Goal: Task Accomplishment & Management: Use online tool/utility

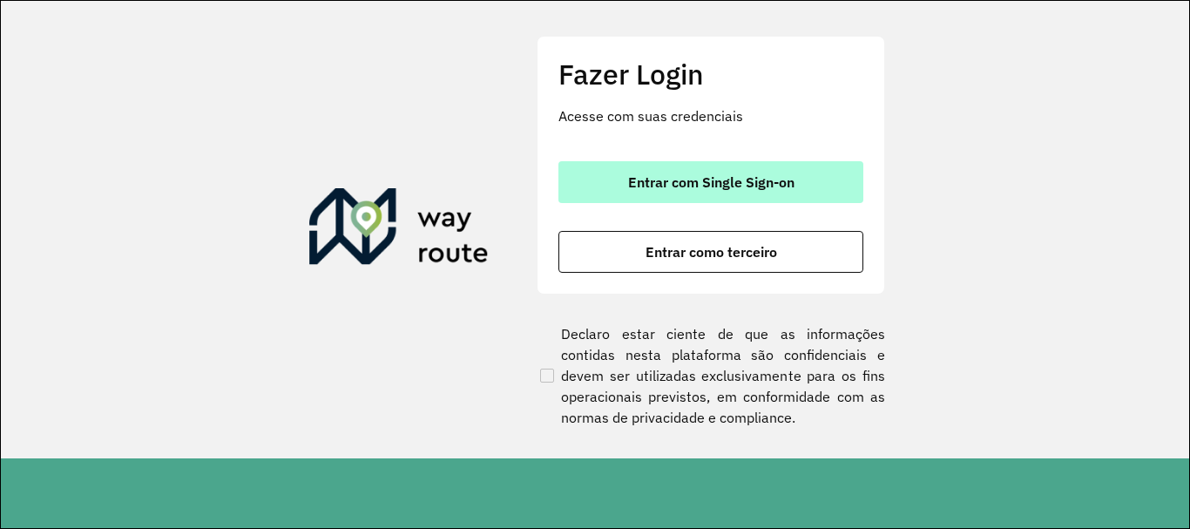
click at [710, 175] on span "Entrar com Single Sign-on" at bounding box center [711, 182] width 166 height 14
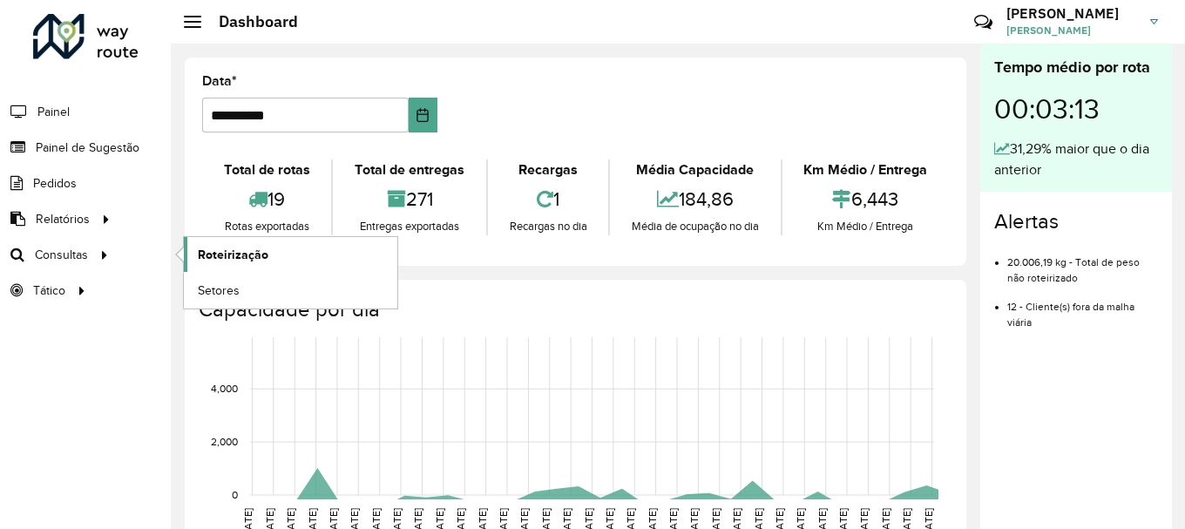
click at [334, 259] on link "Roteirização" at bounding box center [291, 254] width 214 height 35
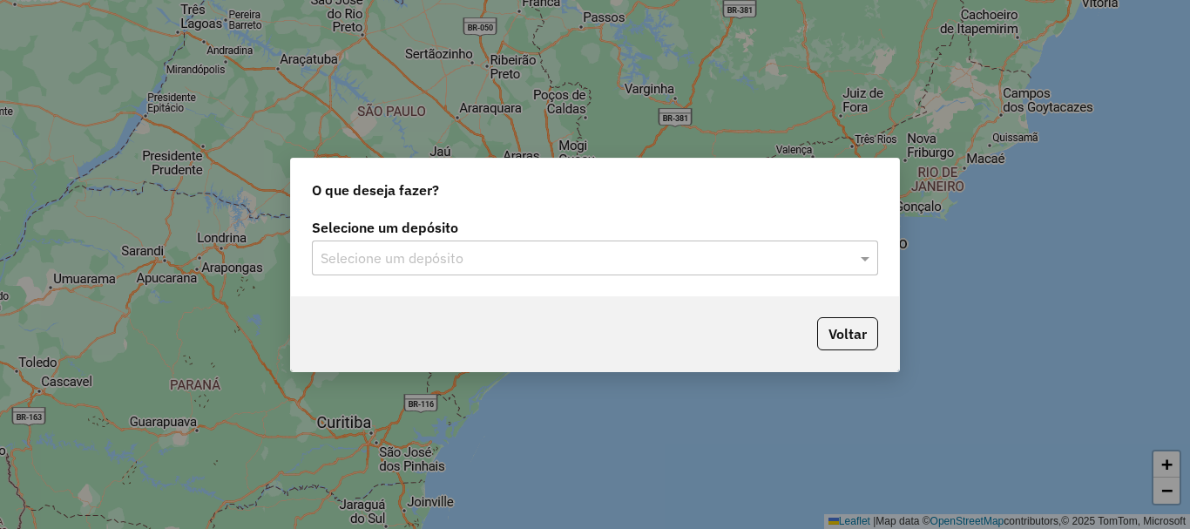
click at [641, 249] on input "text" at bounding box center [578, 258] width 514 height 21
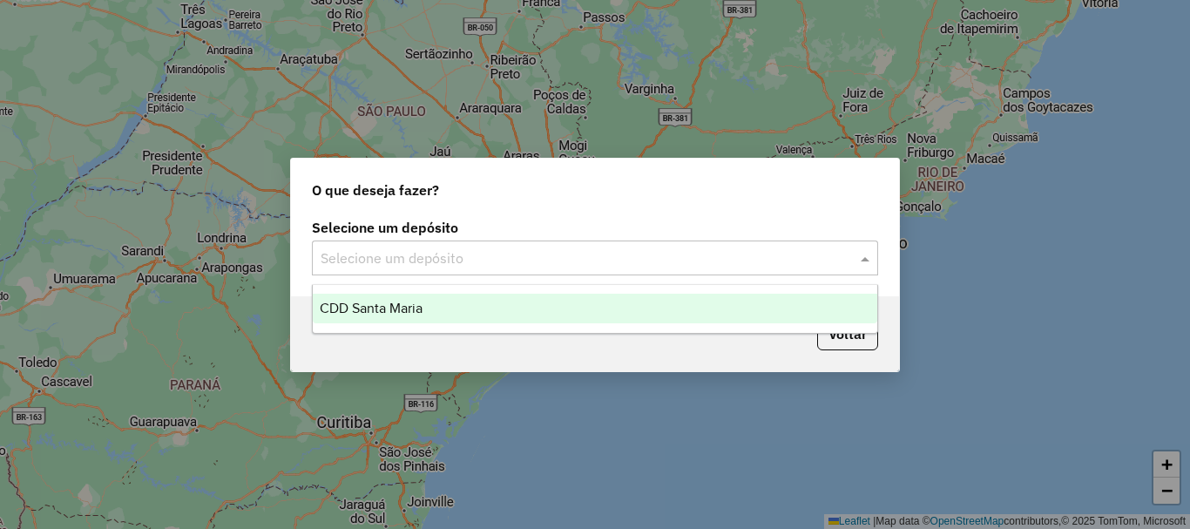
click at [484, 307] on div "CDD Santa Maria" at bounding box center [595, 309] width 565 height 30
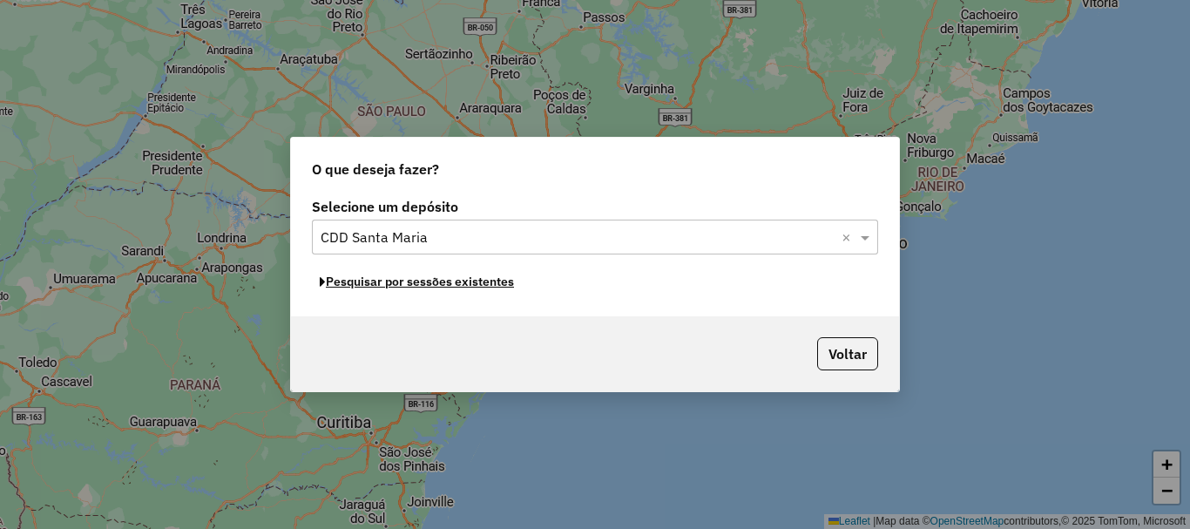
click at [468, 287] on button "Pesquisar por sessões existentes" at bounding box center [417, 281] width 210 height 27
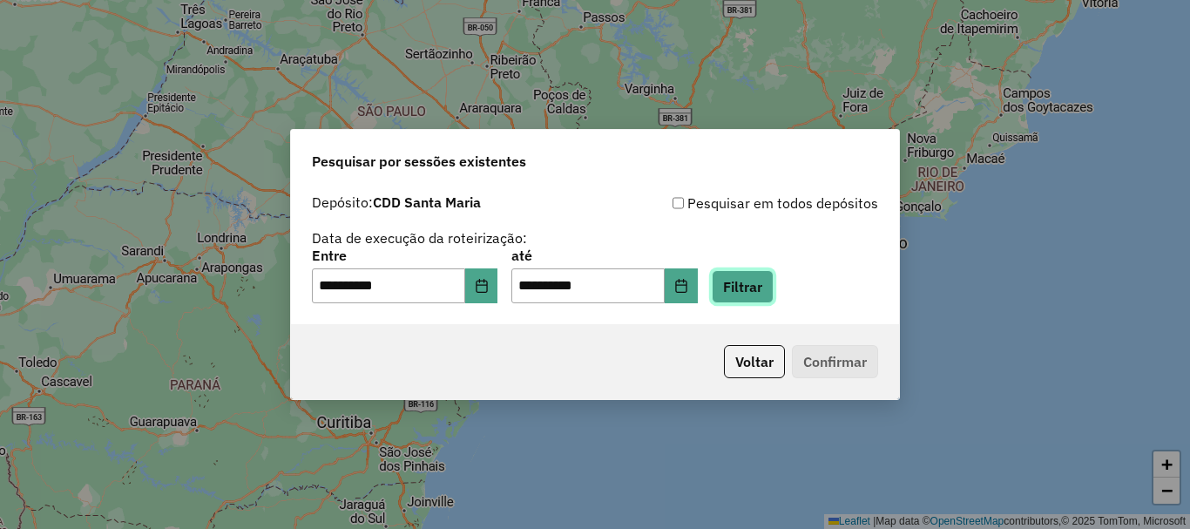
click at [762, 296] on button "Filtrar" at bounding box center [743, 286] width 62 height 33
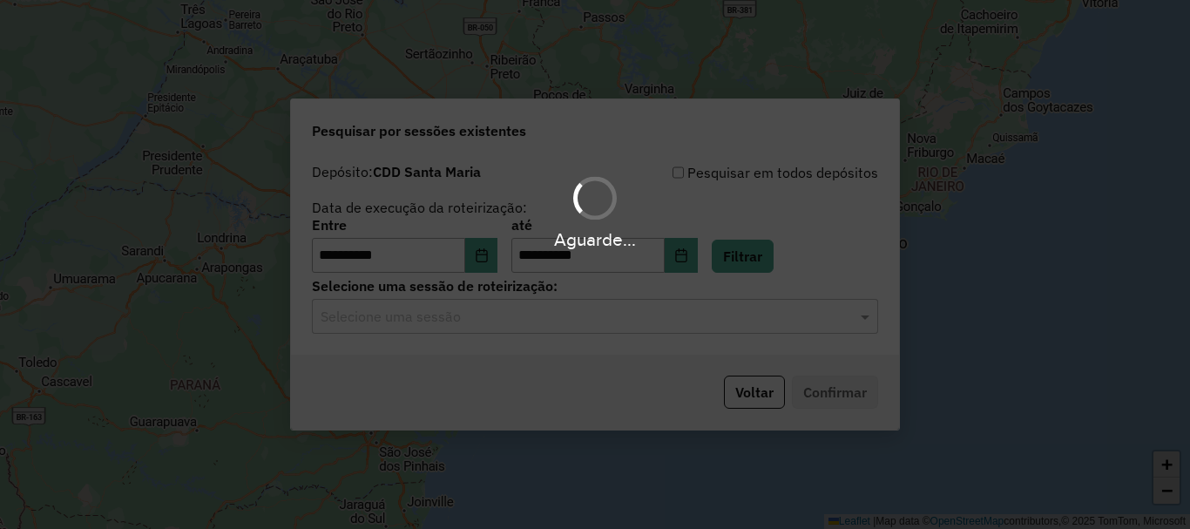
click at [470, 322] on input "text" at bounding box center [578, 317] width 514 height 21
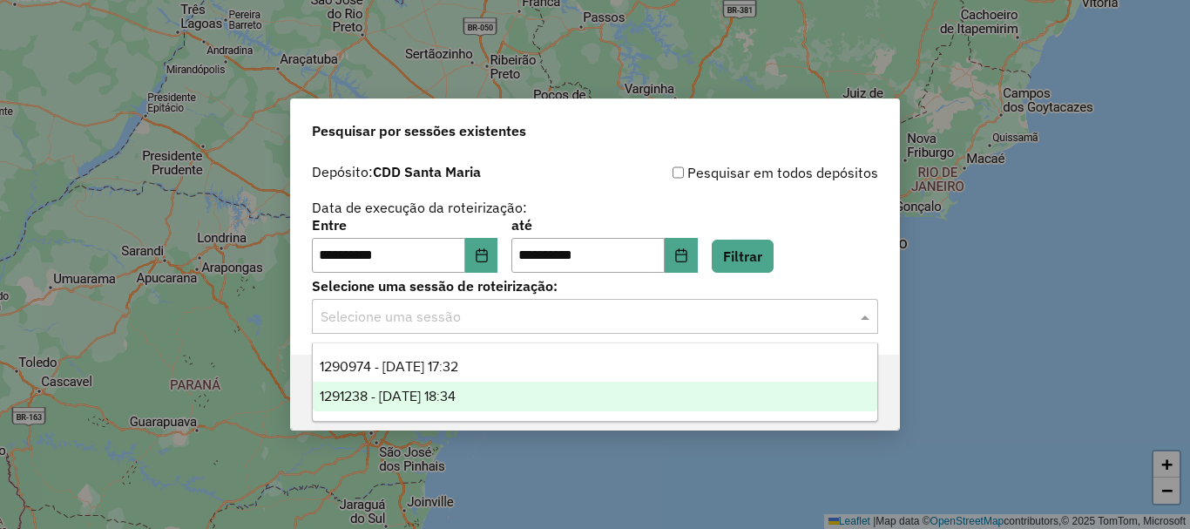
click at [544, 387] on div "1291238 - 09/10/2025 18:34" at bounding box center [595, 397] width 565 height 30
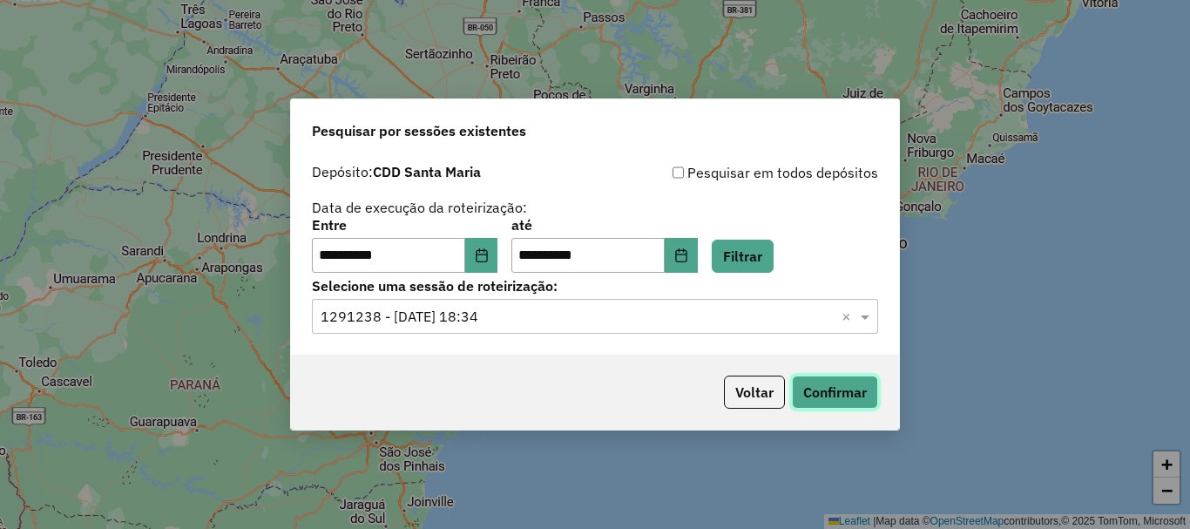
click at [831, 377] on button "Confirmar" at bounding box center [835, 392] width 86 height 33
click at [550, 321] on input "text" at bounding box center [578, 317] width 514 height 21
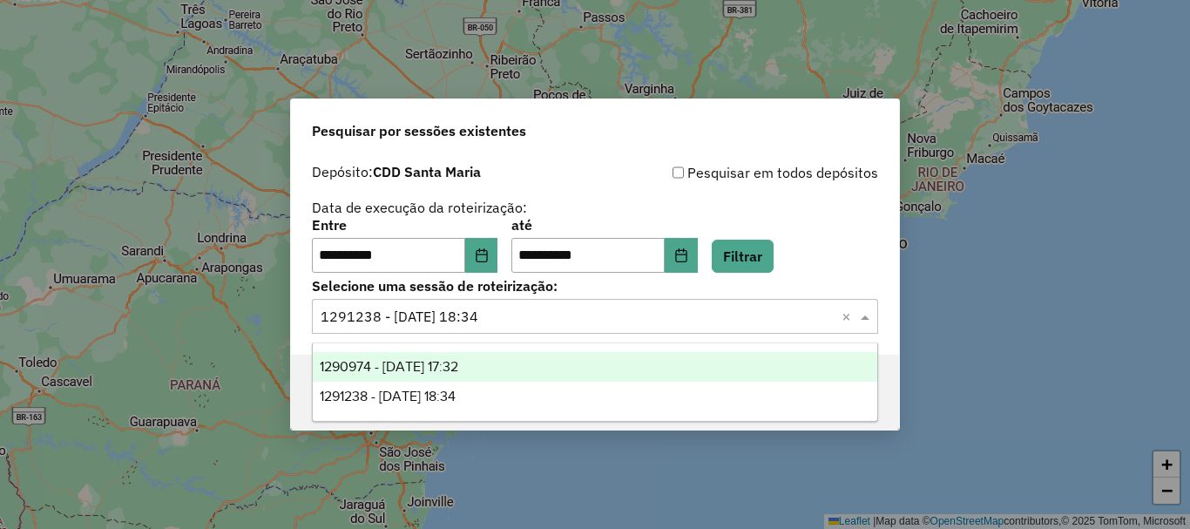
click at [535, 367] on div "1290974 - 09/10/2025 17:32" at bounding box center [595, 367] width 565 height 30
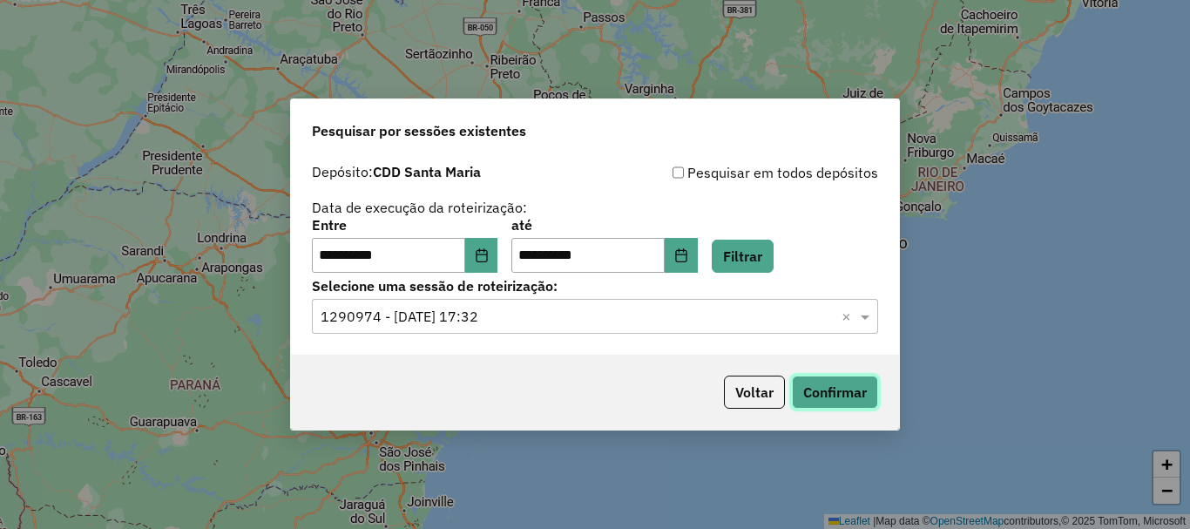
click at [868, 394] on button "Confirmar" at bounding box center [835, 392] width 86 height 33
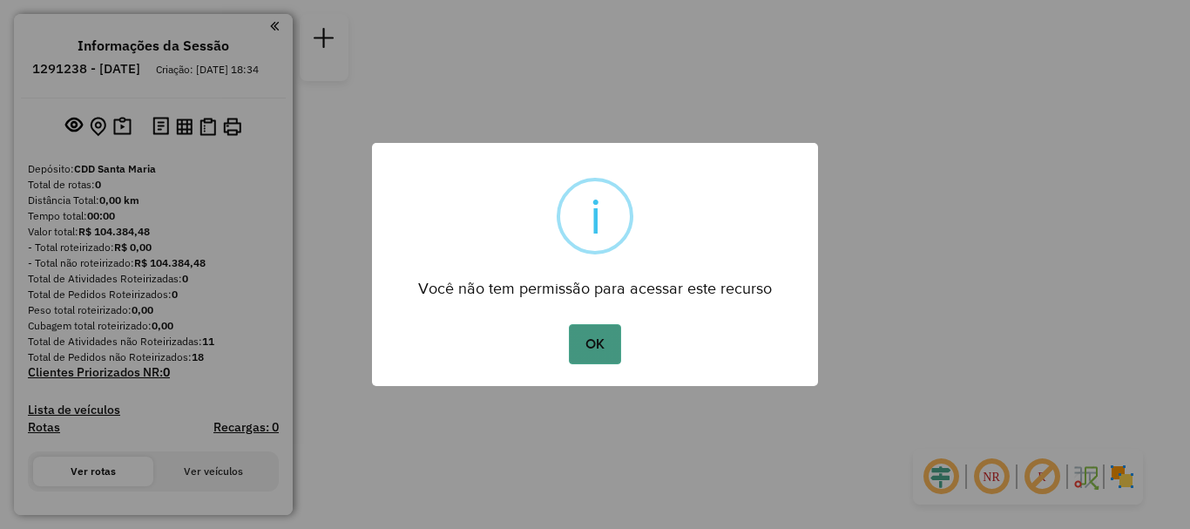
click at [604, 328] on button "OK" at bounding box center [594, 344] width 51 height 40
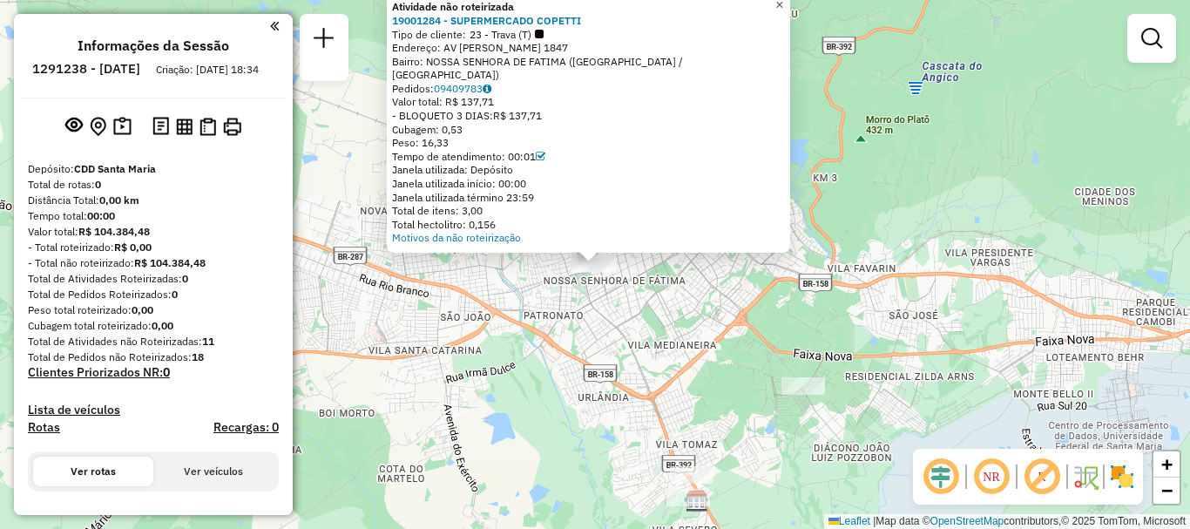
click at [790, 16] on link "×" at bounding box center [780, 5] width 21 height 21
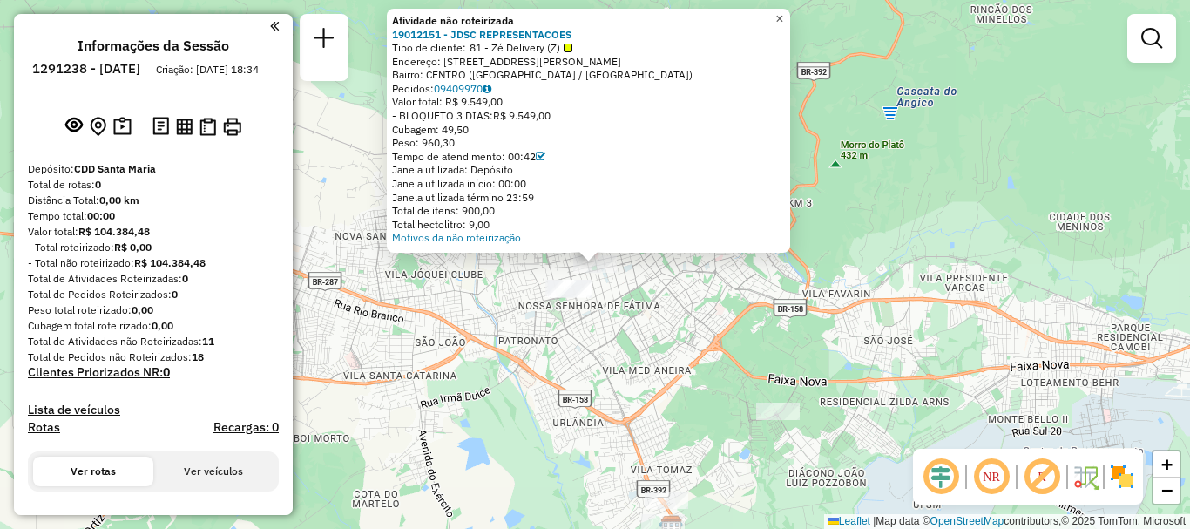
click at [783, 11] on span "×" at bounding box center [780, 18] width 8 height 15
click at [790, 15] on link "×" at bounding box center [780, 19] width 21 height 21
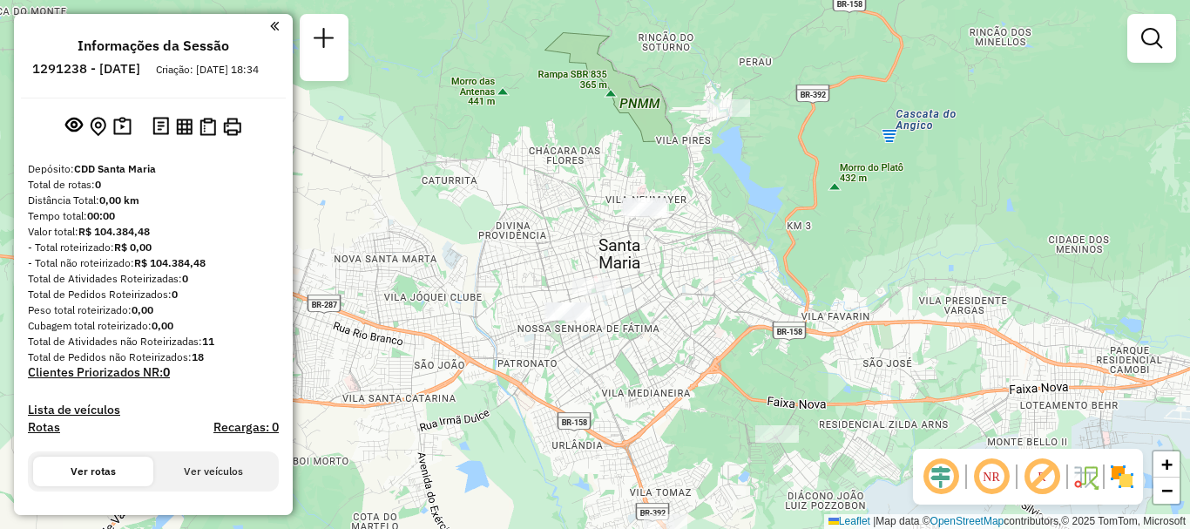
drag, startPoint x: 680, startPoint y: 262, endPoint x: 673, endPoint y: 285, distance: 23.7
click at [679, 288] on div "Janela de atendimento Grade de atendimento Capacidade Transportadoras Veículos …" at bounding box center [595, 264] width 1190 height 529
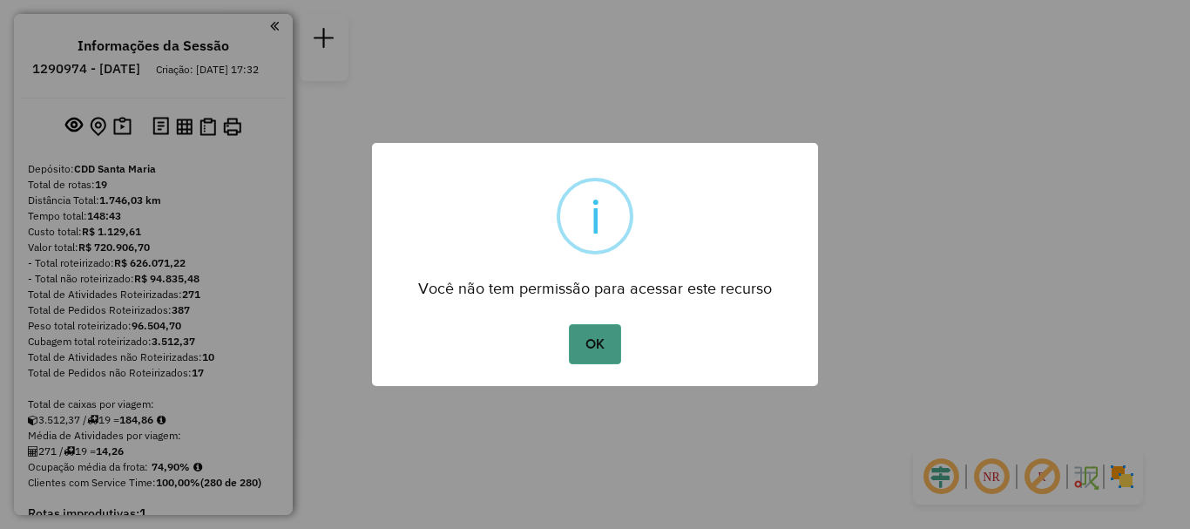
click at [593, 359] on button "OK" at bounding box center [594, 344] width 51 height 40
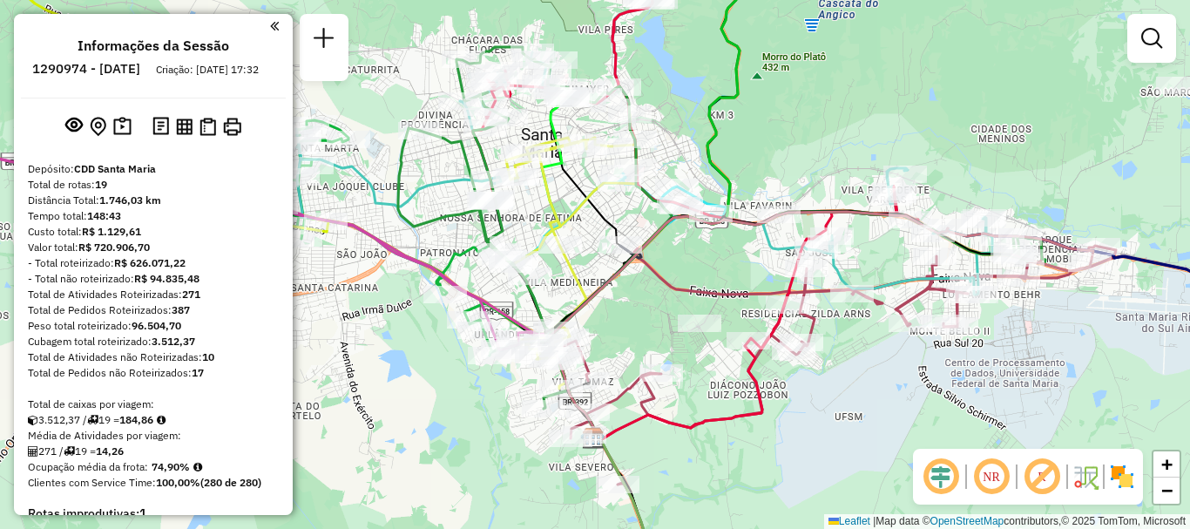
drag, startPoint x: 540, startPoint y: 191, endPoint x: 549, endPoint y: 204, distance: 15.7
click at [549, 204] on icon at bounding box center [555, 289] width 83 height 295
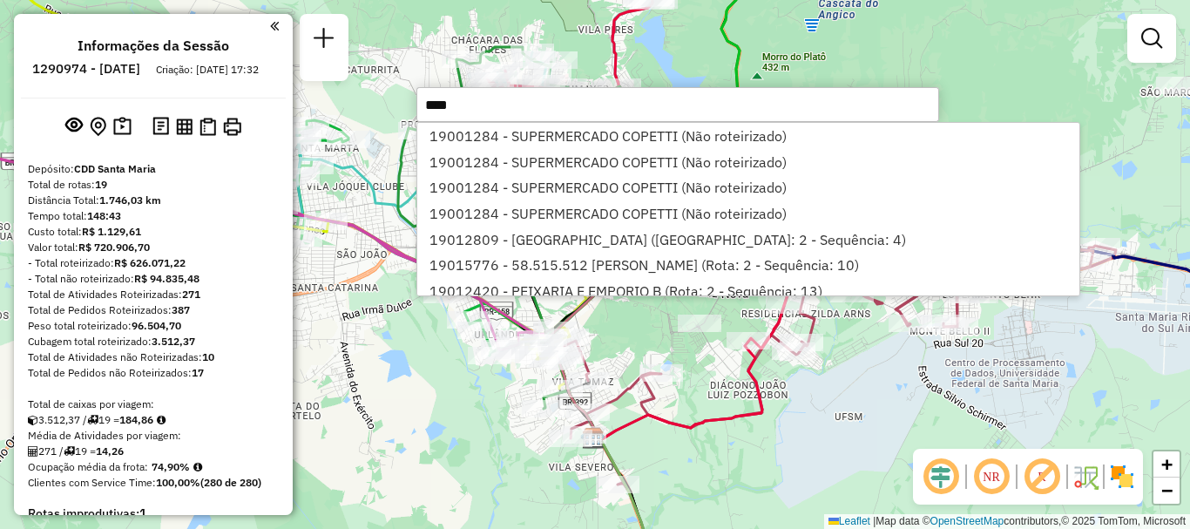
type input "*****"
